Goal: Find specific page/section: Find specific page/section

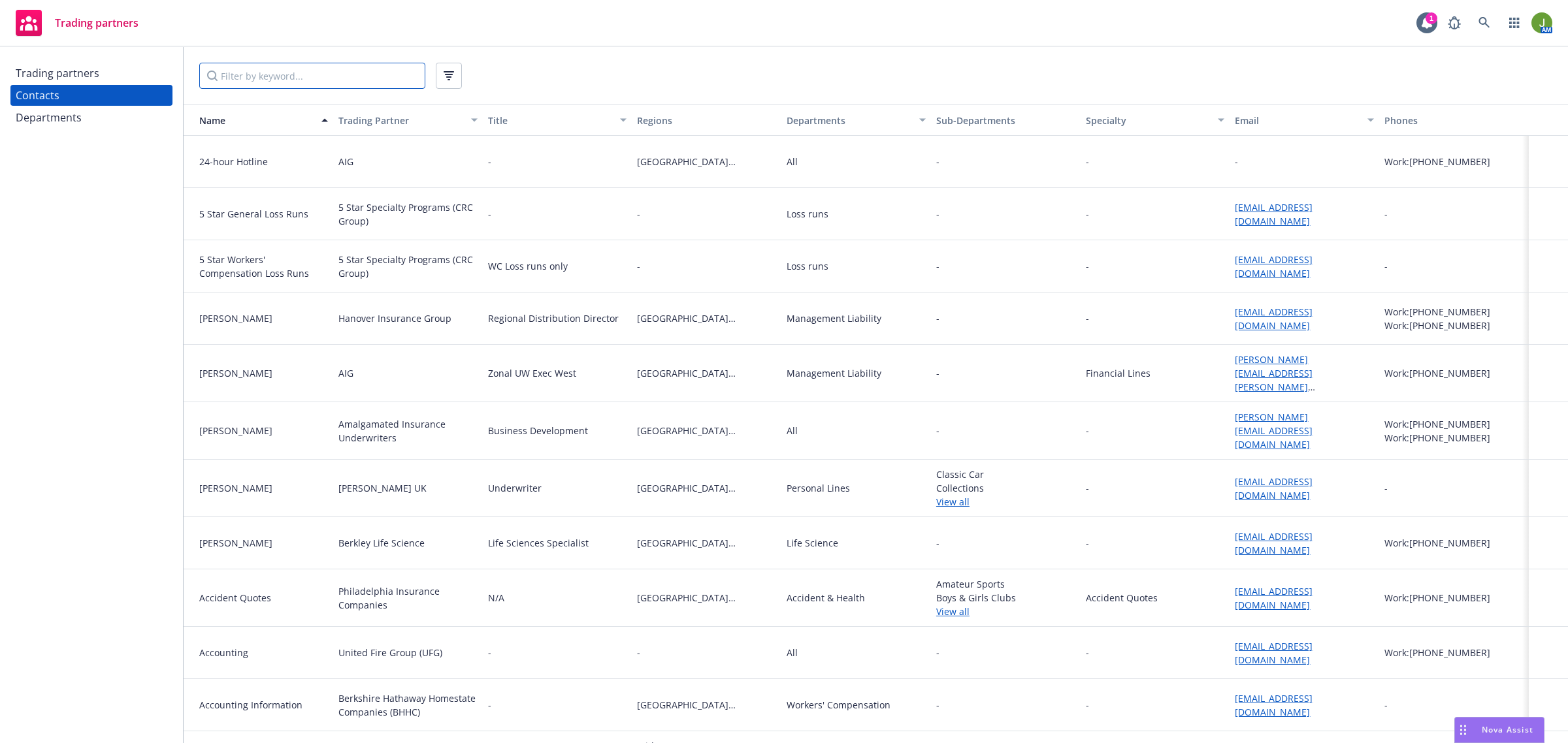
click at [288, 83] on input "Filter by keyword..." at bounding box center [312, 76] width 226 height 26
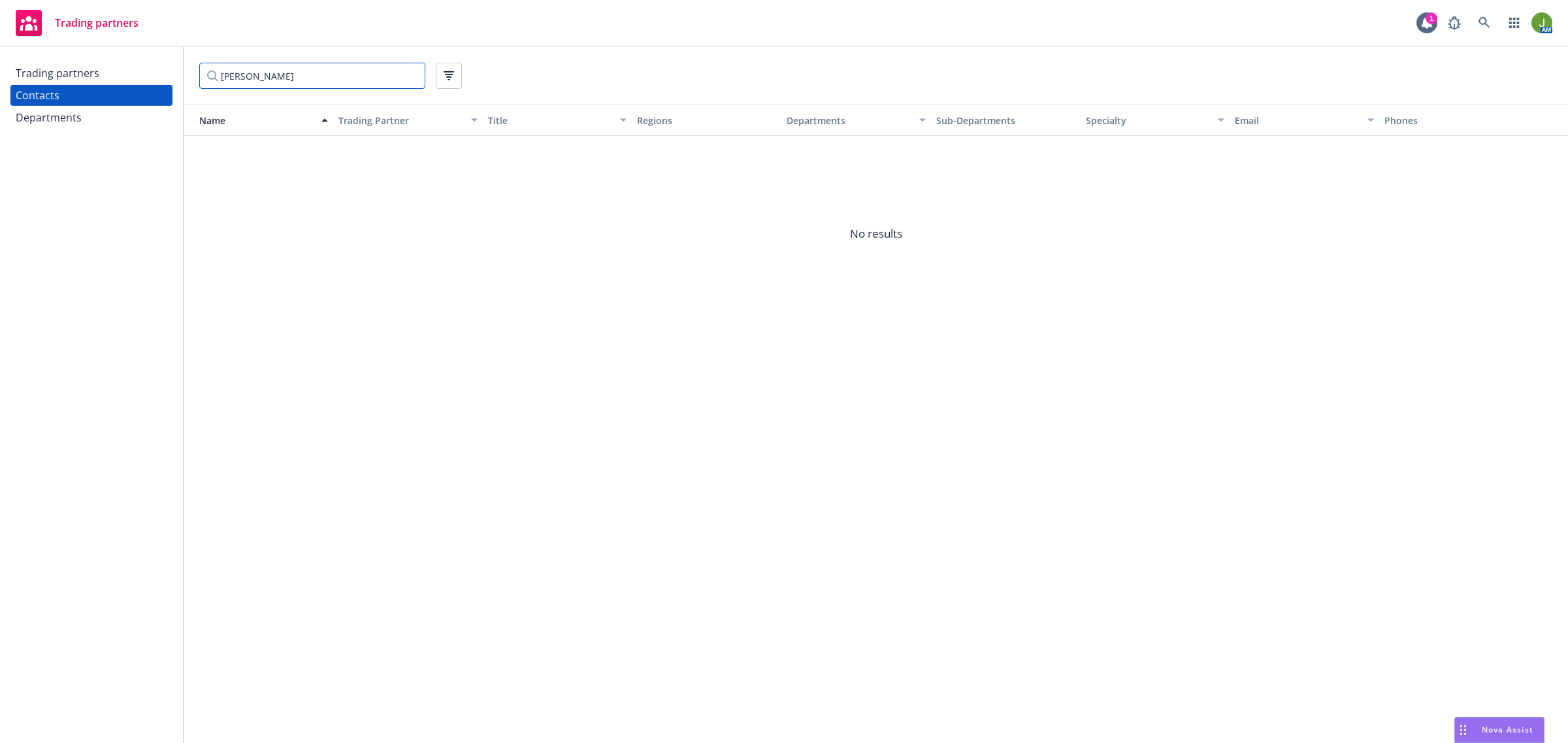
drag, startPoint x: 288, startPoint y: 76, endPoint x: 186, endPoint y: 76, distance: 102.0
click at [186, 76] on div "[PERSON_NAME]" at bounding box center [876, 76] width 1384 height 57
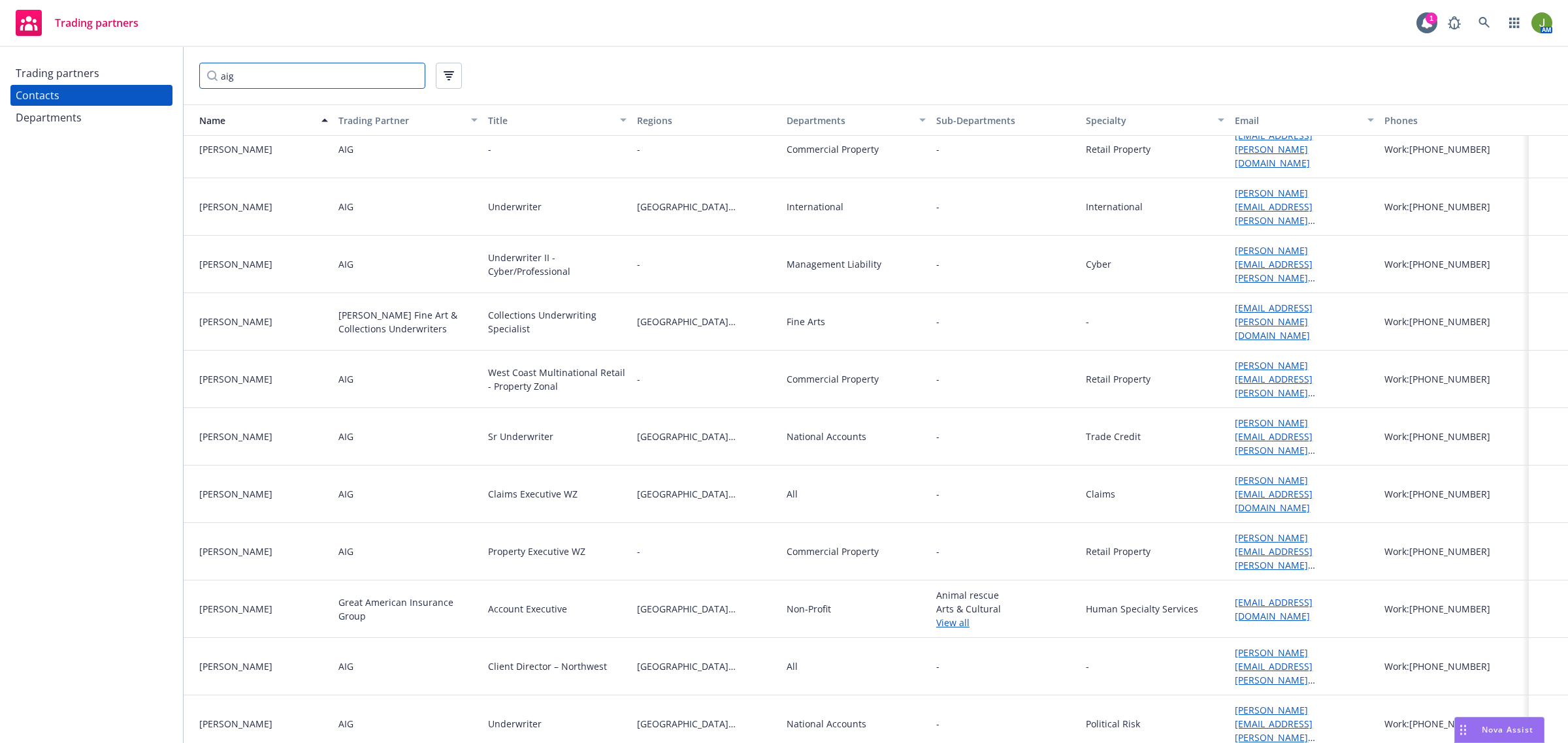
scroll to position [2449, 0]
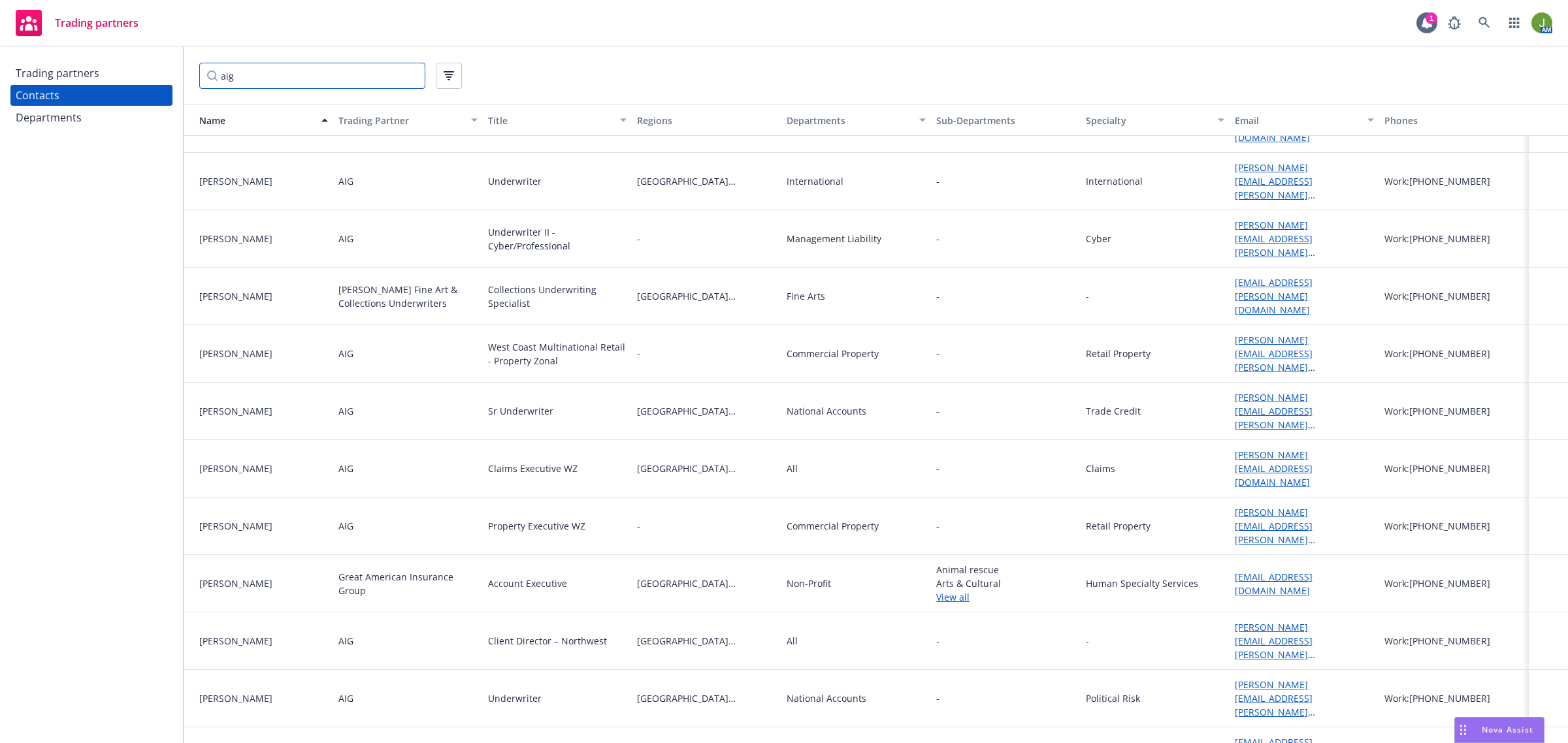
type input "aig"
